Goal: Information Seeking & Learning: Learn about a topic

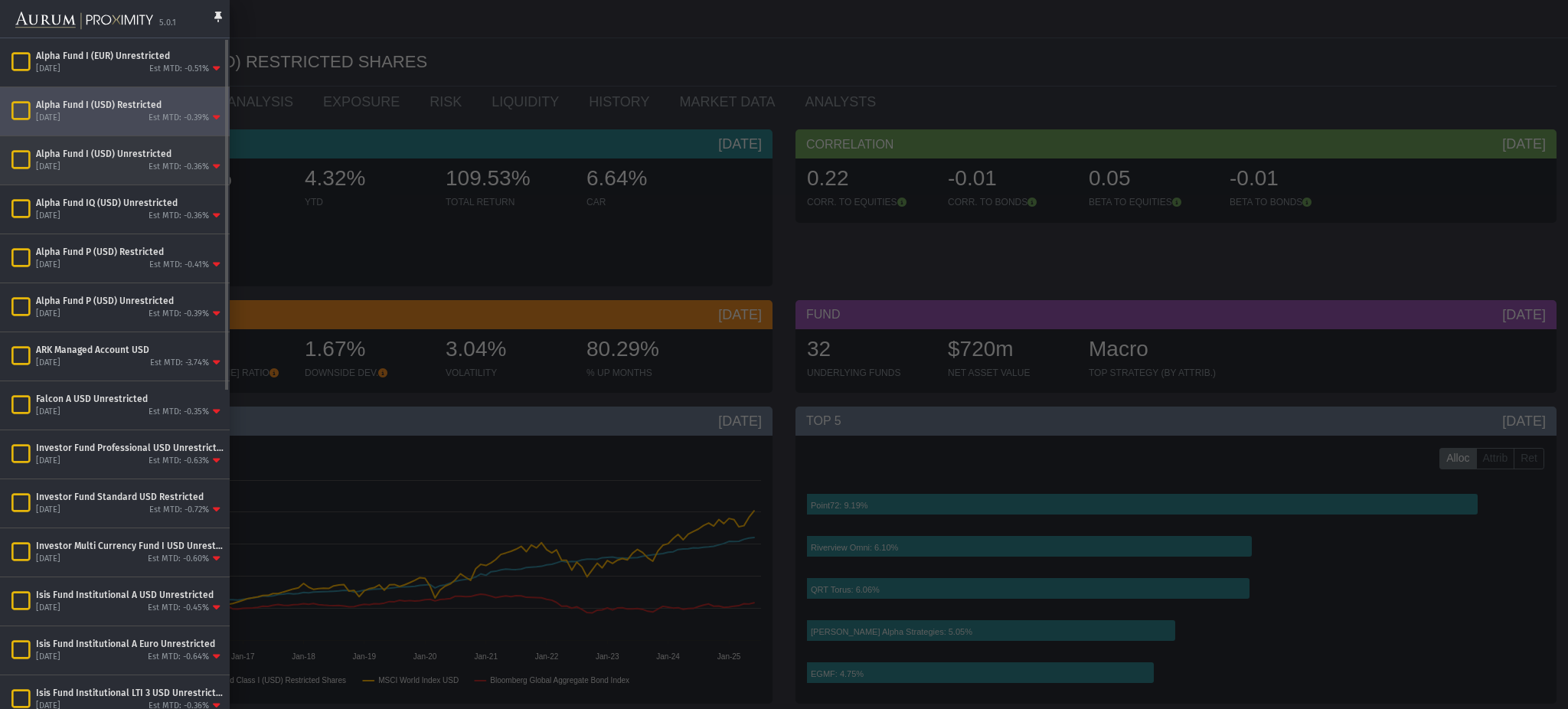
click at [104, 170] on div "[DATE] Est MTD: -0.36%" at bounding box center [129, 167] width 187 height 14
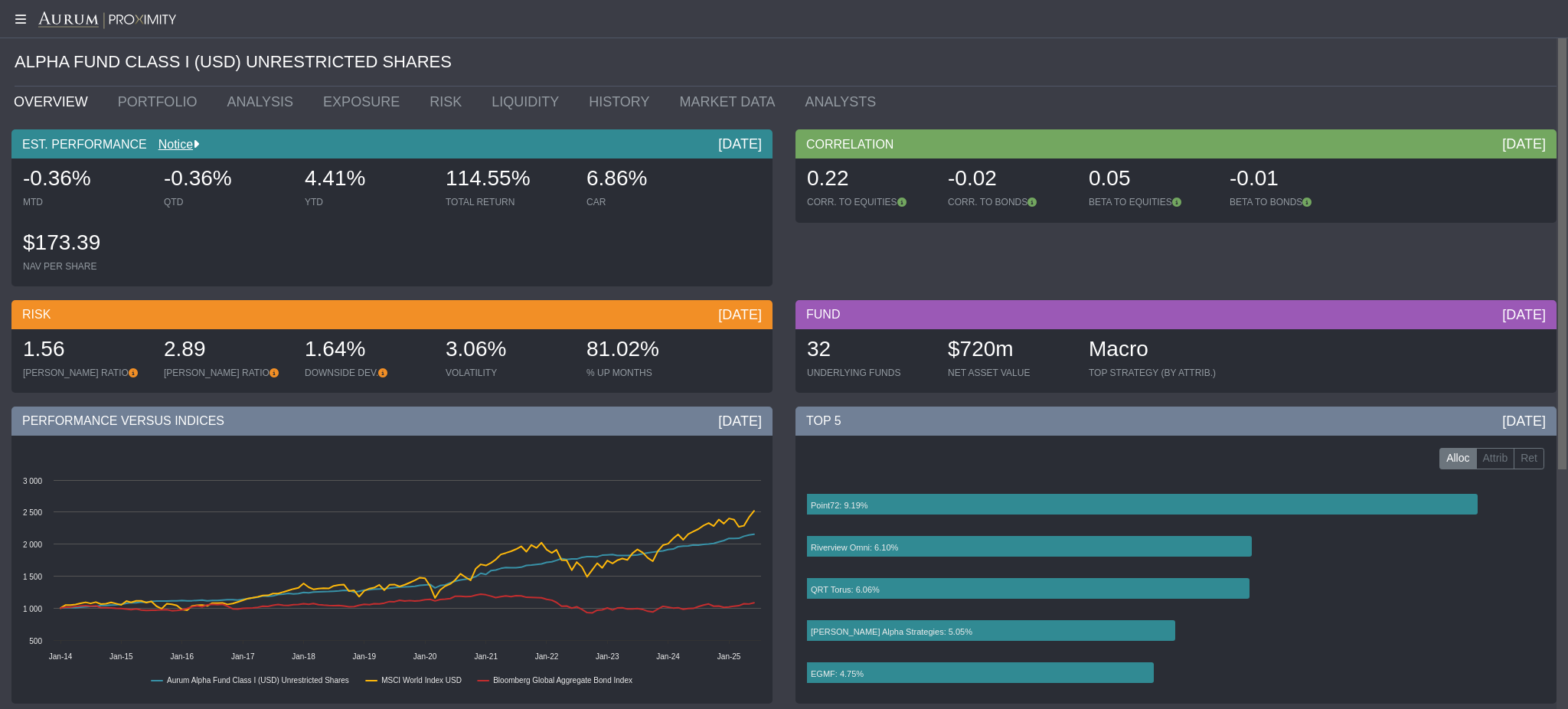
drag, startPoint x: 1566, startPoint y: 201, endPoint x: 1533, endPoint y: 343, distance: 145.8
click at [1533, 343] on body "5.0.1 Pull down to refresh... Release to refresh... Refreshing... Alpha Fund I …" at bounding box center [784, 354] width 1568 height 709
click at [179, 103] on link "PORTFOLIO" at bounding box center [161, 101] width 110 height 31
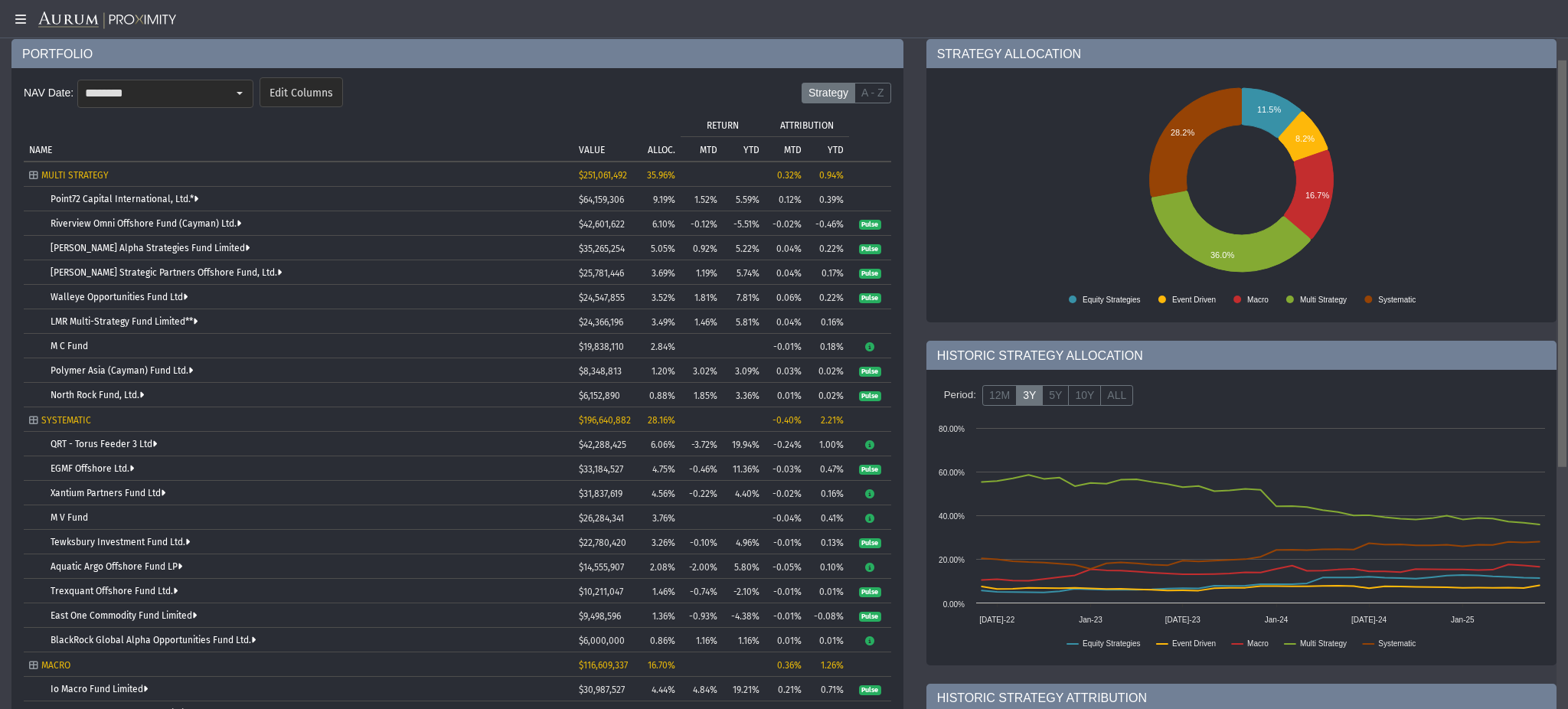
drag, startPoint x: 1566, startPoint y: 200, endPoint x: 1563, endPoint y: 260, distance: 60.1
click at [1563, 260] on body "5.0.1 Pull down to refresh... Release to refresh... Refreshing... Alpha Fund I …" at bounding box center [784, 354] width 1568 height 709
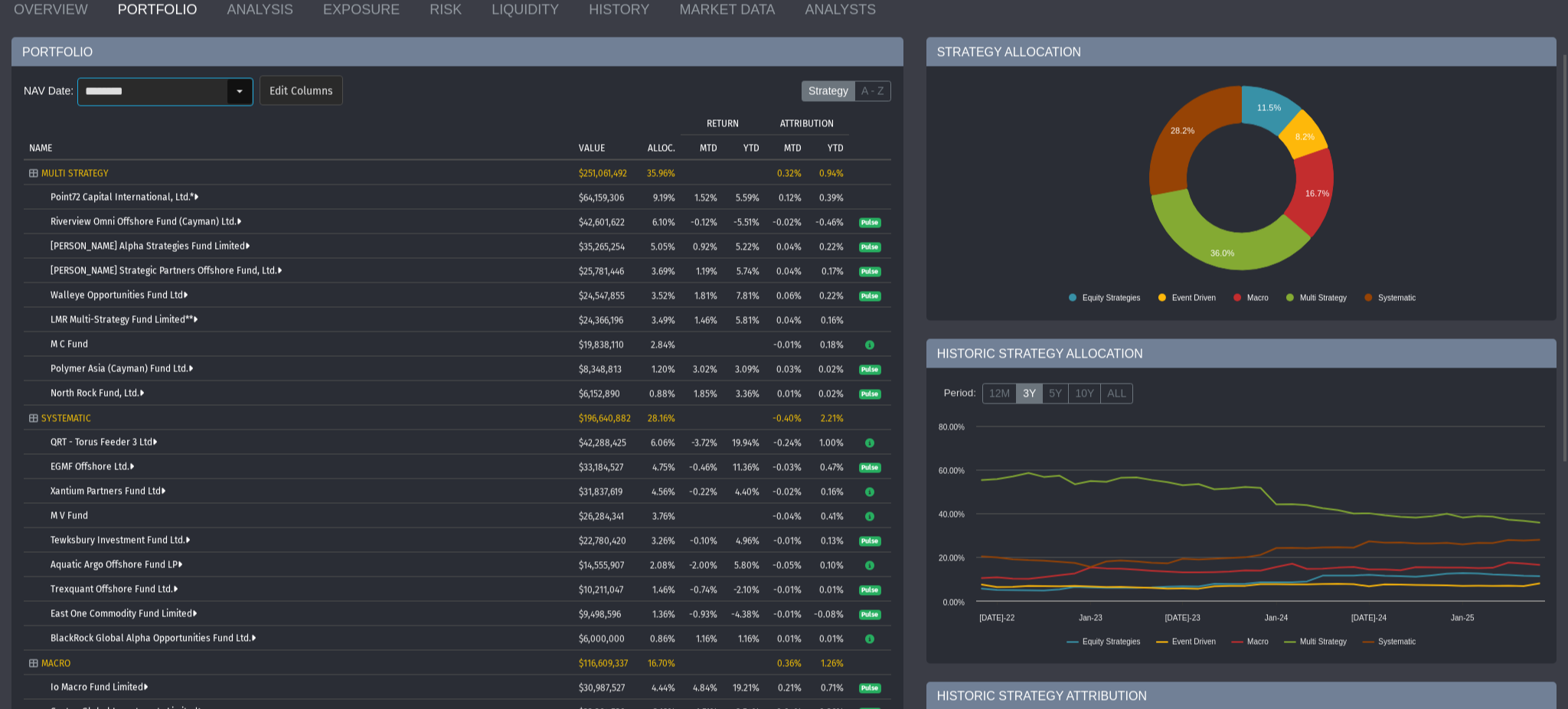
click at [172, 91] on input "********" at bounding box center [153, 92] width 149 height 26
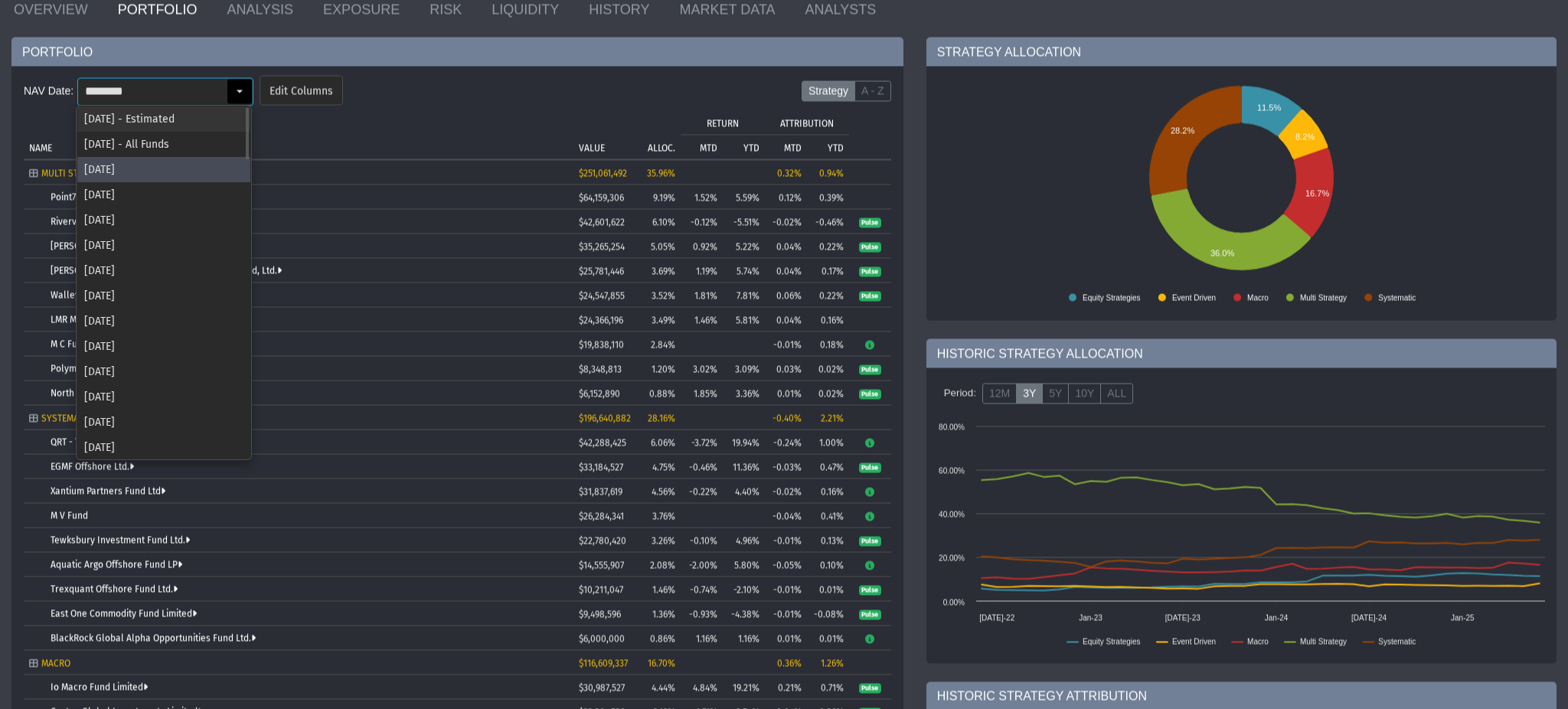
click at [157, 123] on div "[DATE] - Estimated" at bounding box center [164, 119] width 173 height 25
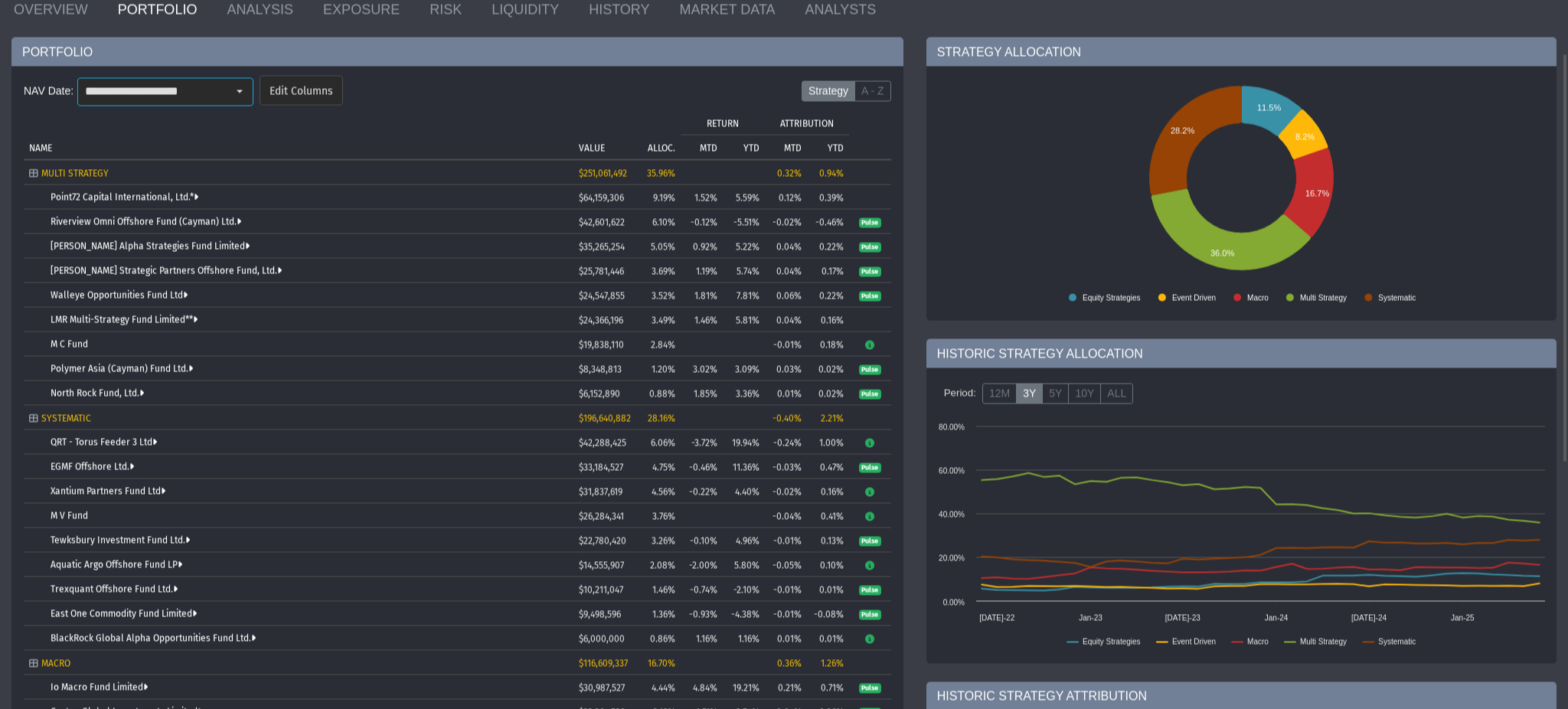
type input "**********"
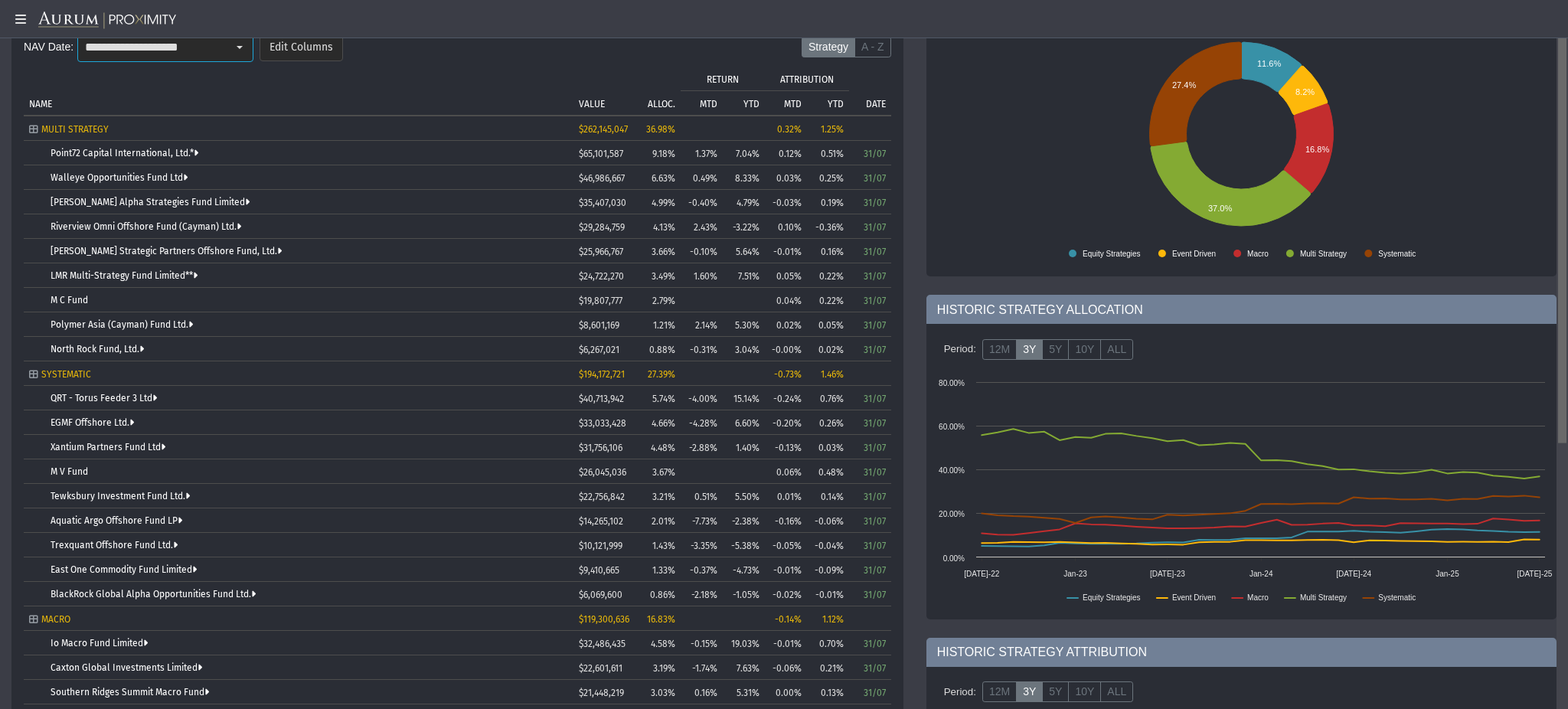
scroll to position [66, 0]
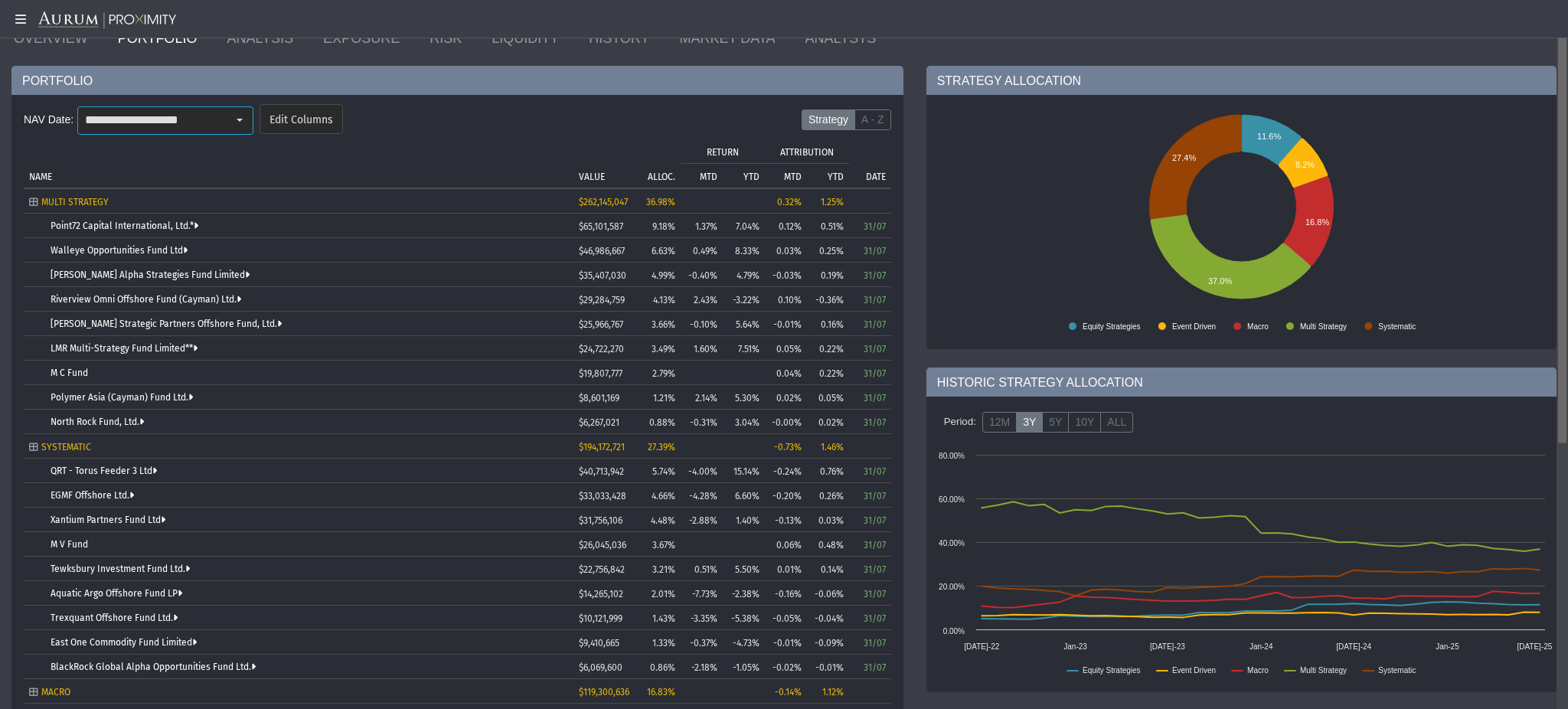
drag, startPoint x: 1566, startPoint y: 283, endPoint x: 1545, endPoint y: 298, distance: 25.8
click at [1545, 298] on body "5.0.1 Pull down to refresh... Release to refresh... Refreshing... Alpha Fund I …" at bounding box center [784, 354] width 1568 height 709
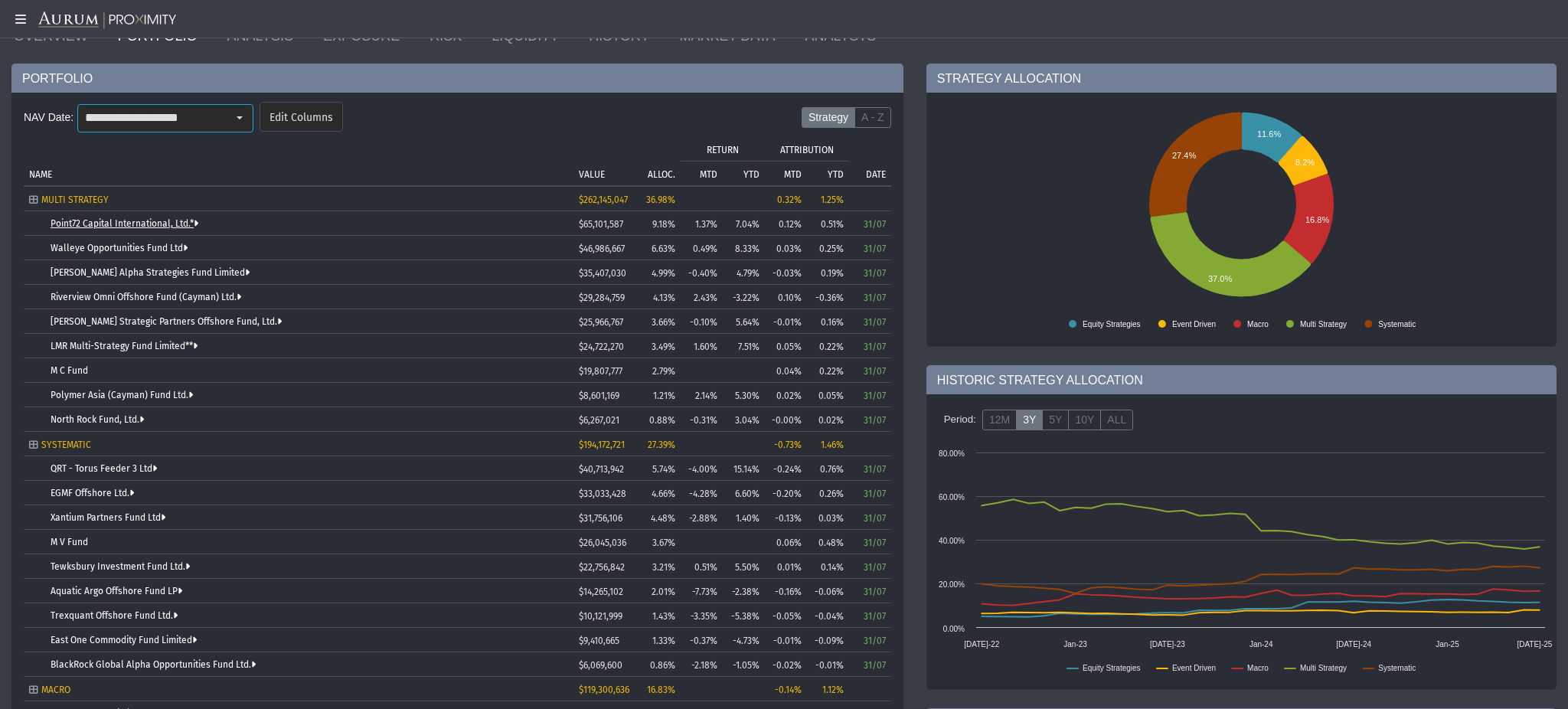
click at [161, 221] on link "Point72 Capital International, Ltd.*" at bounding box center [125, 224] width 148 height 11
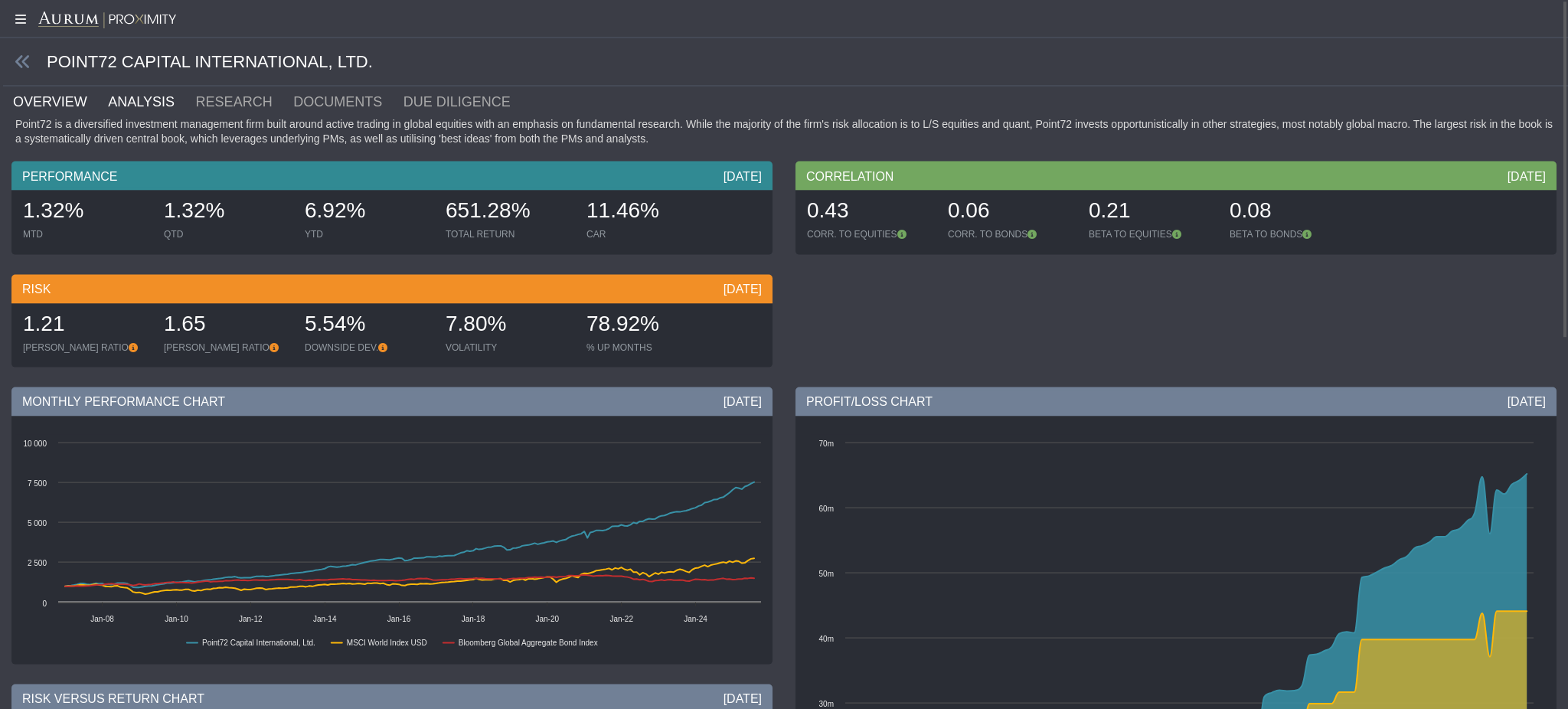
click at [157, 99] on link "ANALYSIS" at bounding box center [150, 101] width 87 height 31
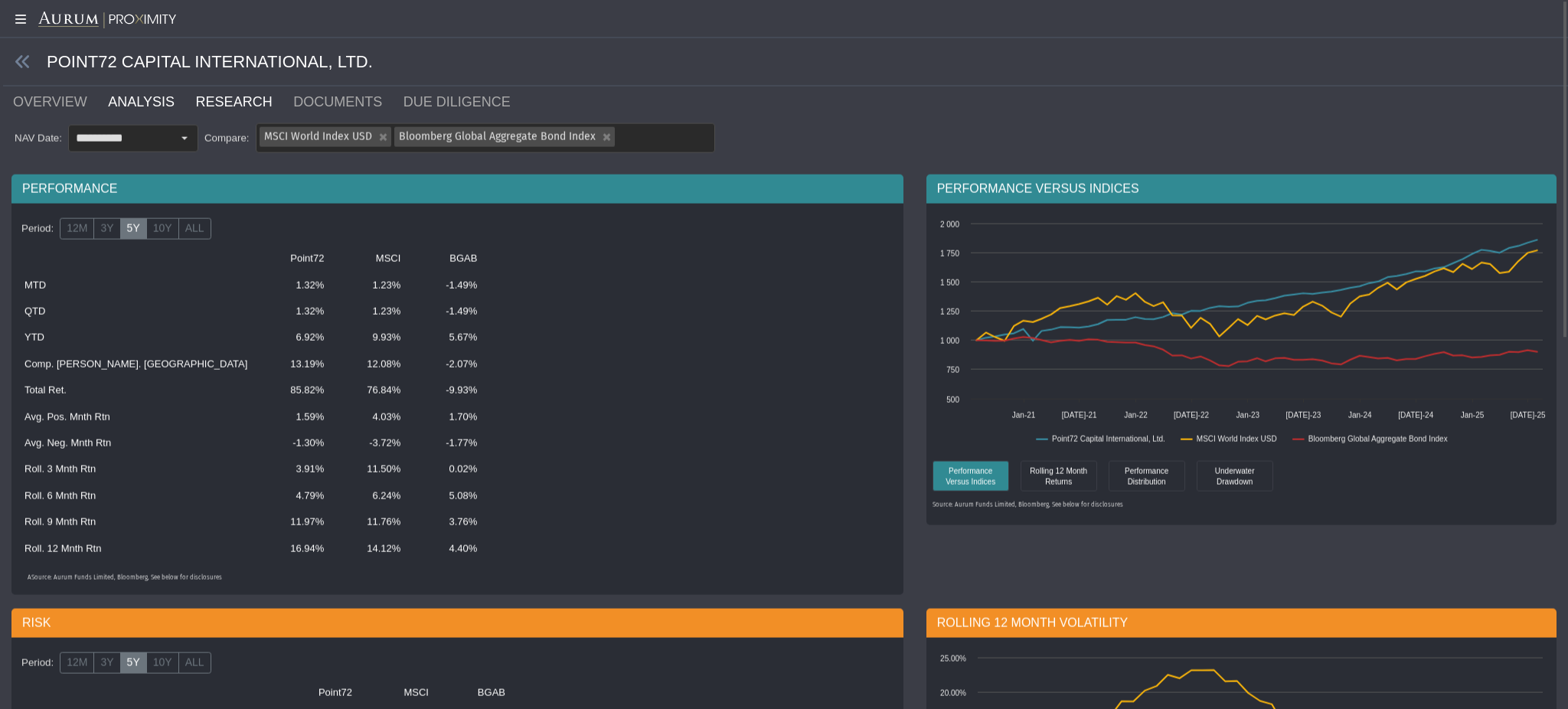
click at [224, 102] on link "RESEARCH" at bounding box center [243, 101] width 98 height 31
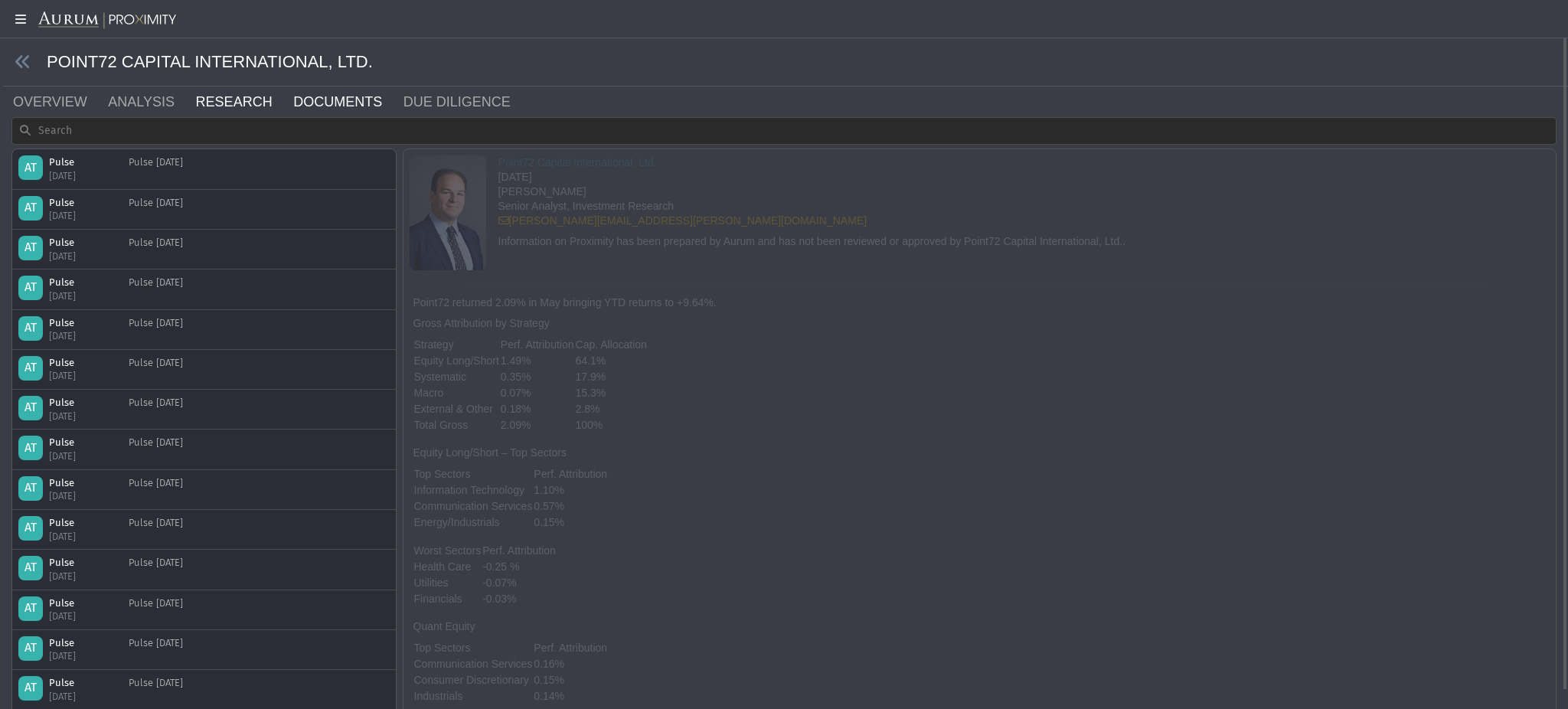
click at [329, 94] on link "DOCUMENTS" at bounding box center [346, 101] width 110 height 31
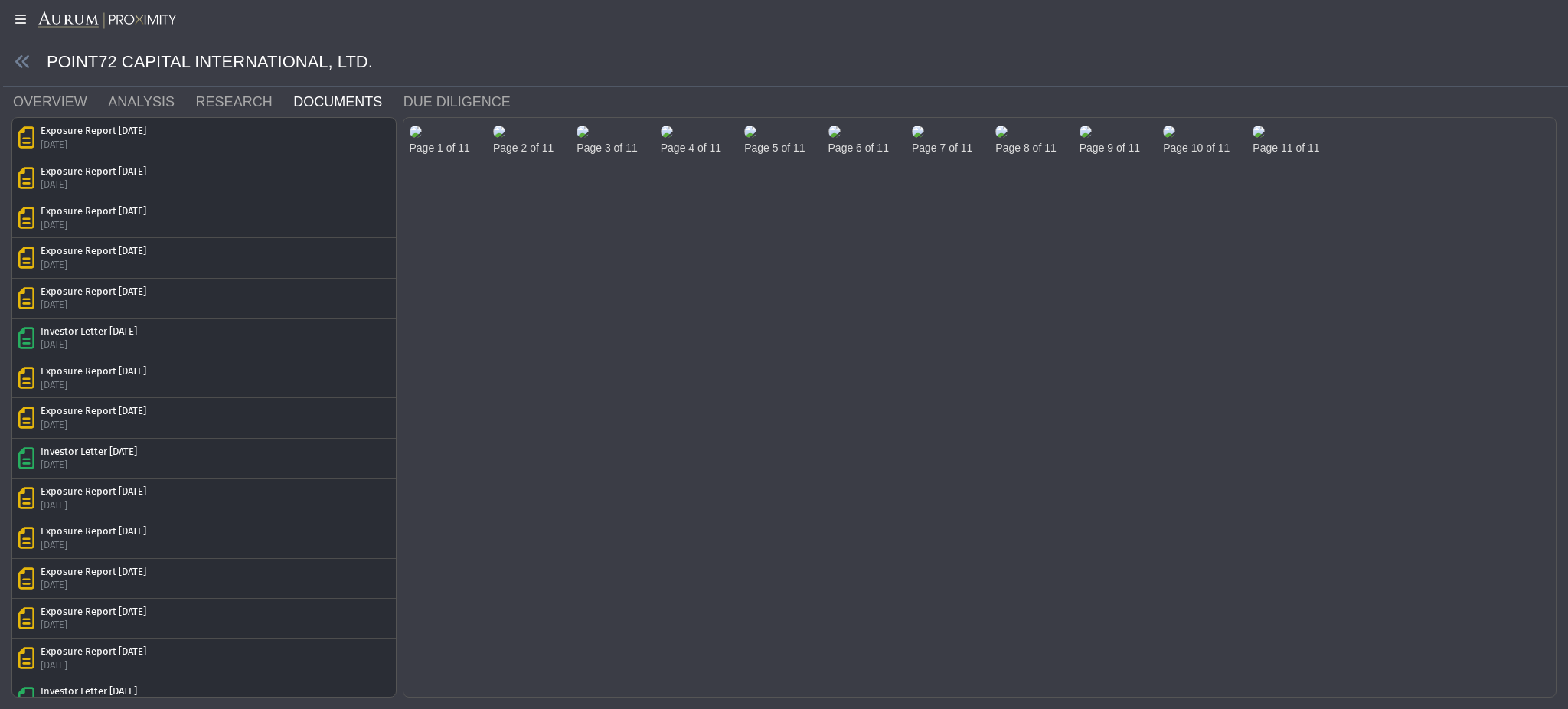
click at [422, 138] on img at bounding box center [416, 132] width 13 height 13
click at [1327, 353] on body "5.0.1 Pull down to refresh... Release to refresh... Refreshing... Alpha Fund I …" at bounding box center [784, 354] width 1568 height 709
click at [438, 106] on link "DUE DILIGENCE" at bounding box center [466, 101] width 128 height 31
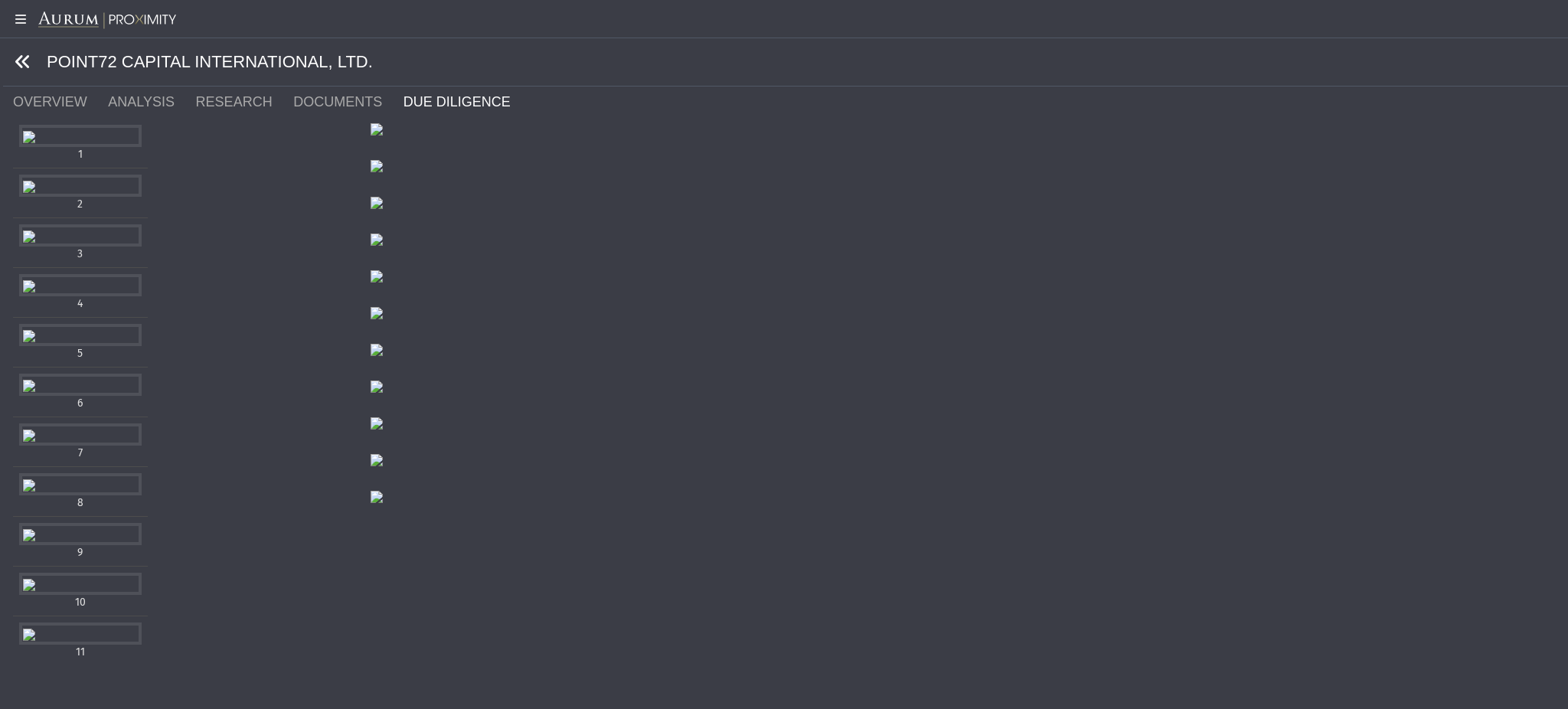
click at [18, 71] on link at bounding box center [23, 62] width 17 height 19
